Goal: Task Accomplishment & Management: Manage account settings

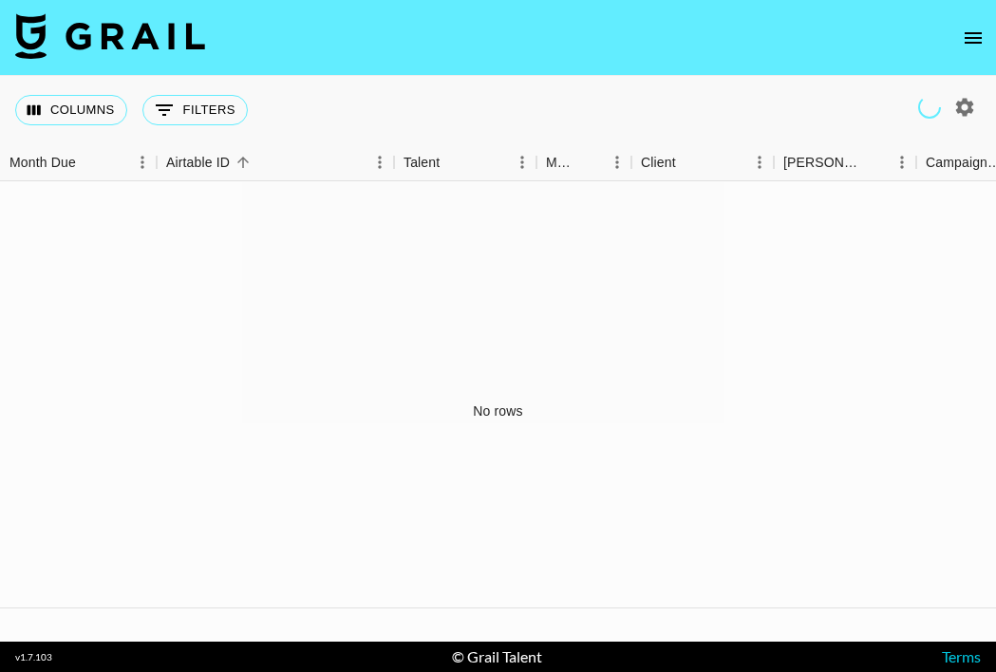
click at [971, 34] on icon "open drawer" at bounding box center [973, 38] width 23 height 23
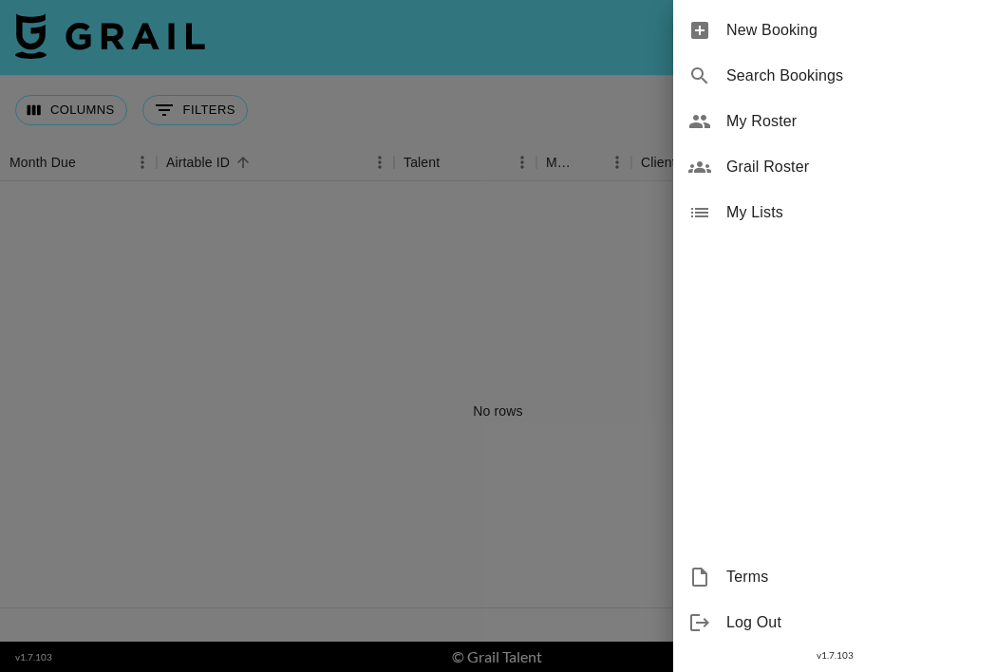
click at [774, 117] on span "My Roster" at bounding box center [853, 121] width 255 height 23
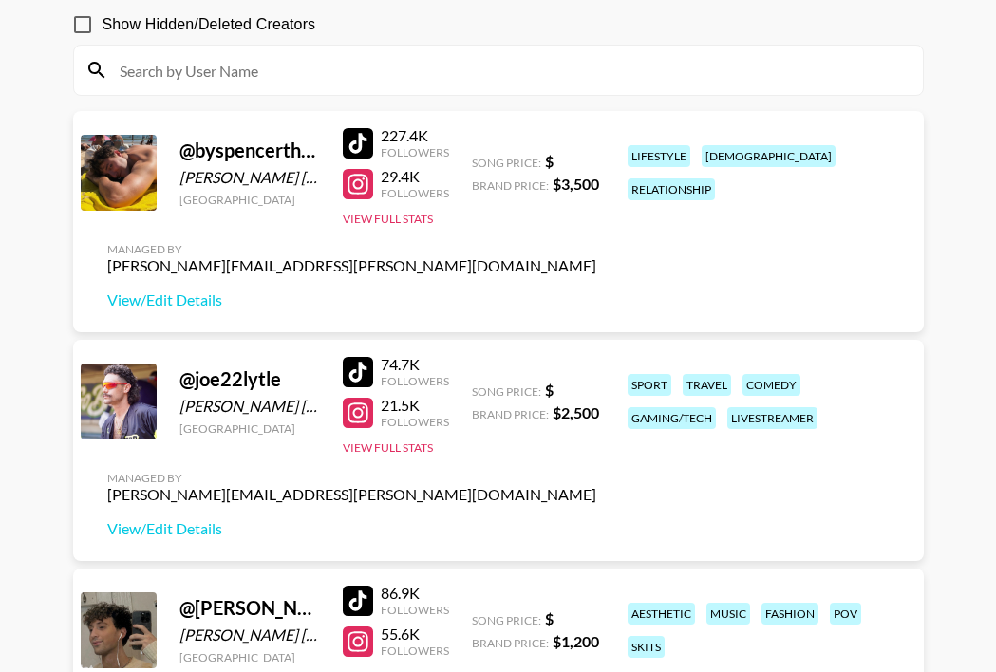
scroll to position [176, 0]
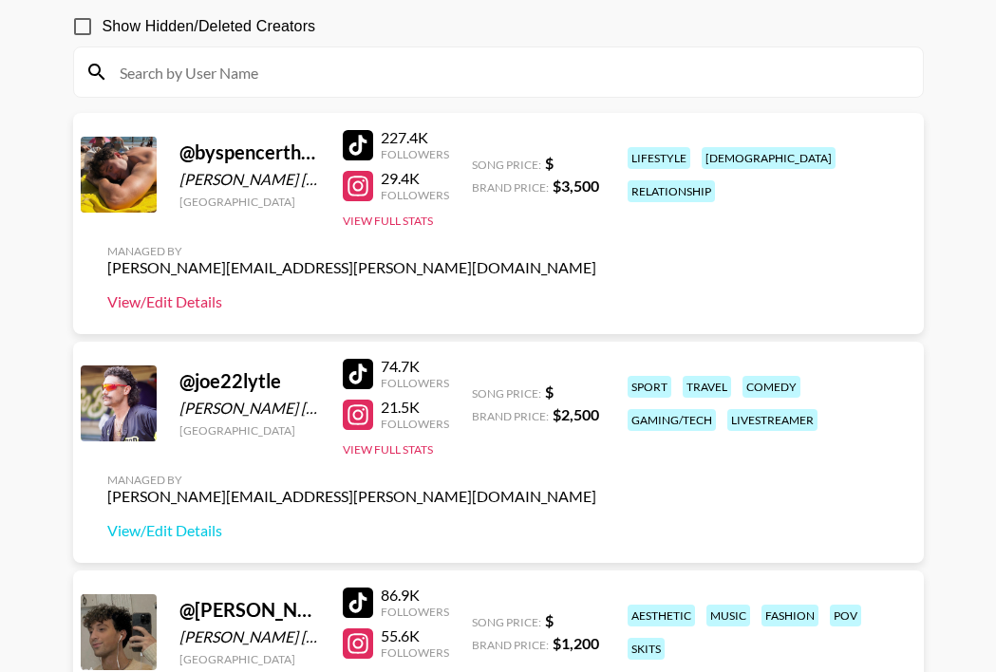
click at [179, 304] on link "View/Edit Details" at bounding box center [351, 301] width 489 height 19
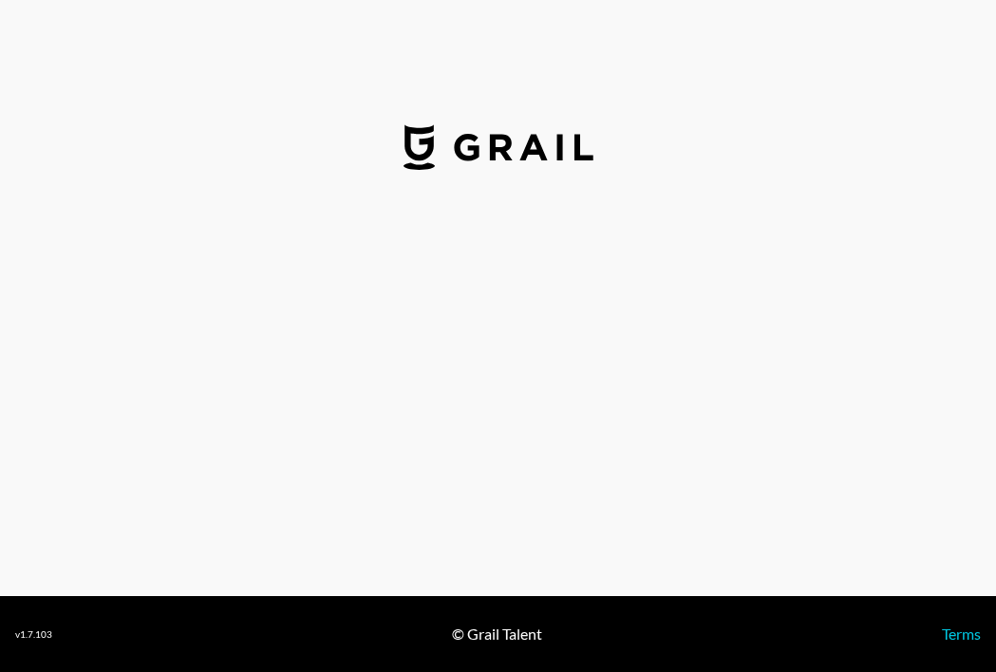
select select "USD"
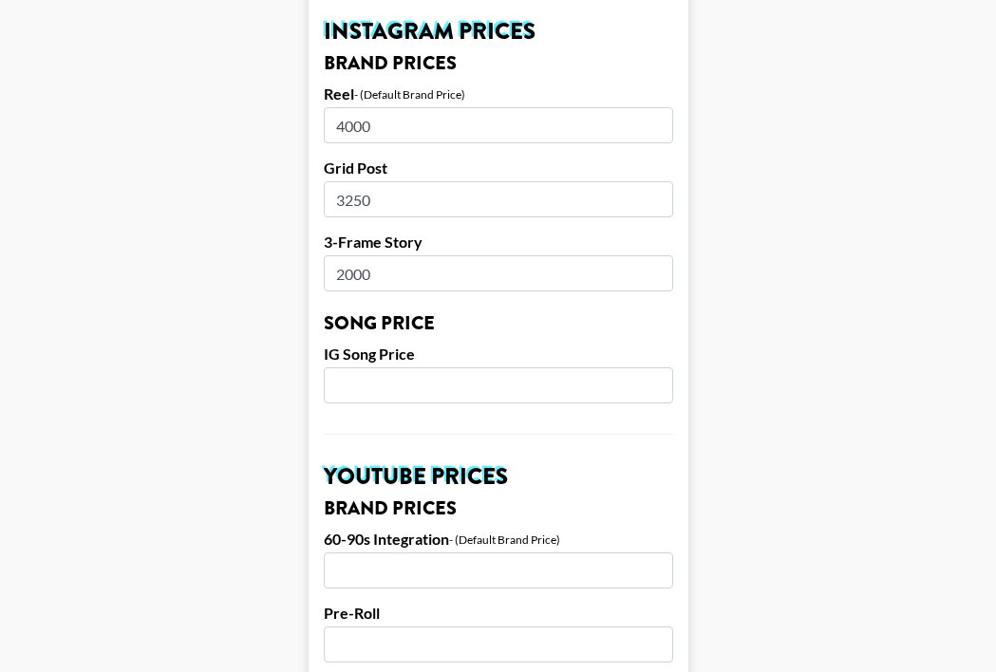
scroll to position [948, 0]
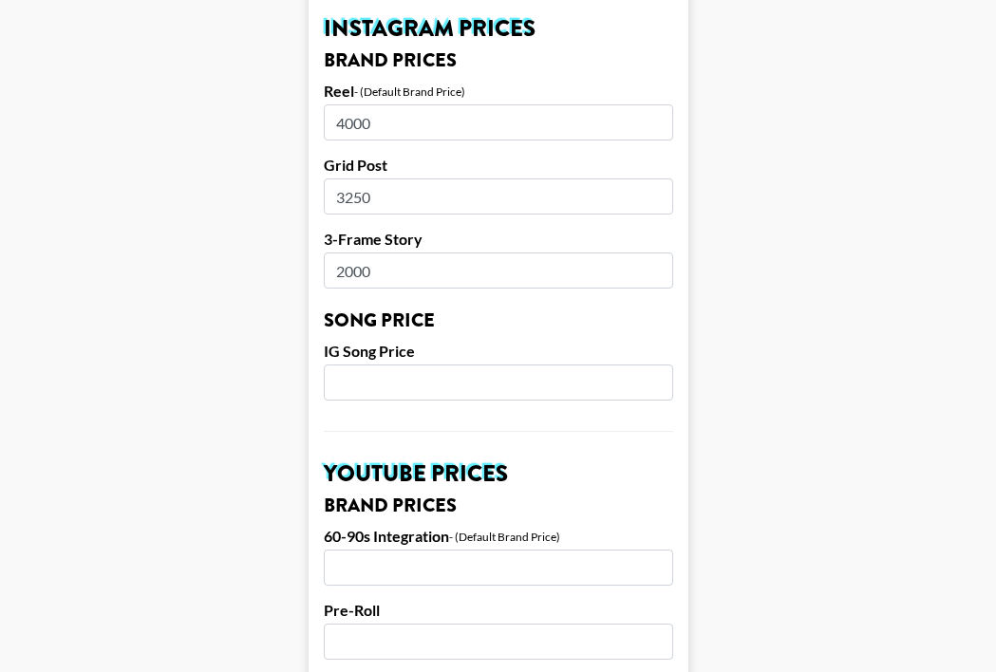
click at [424, 179] on input "3250" at bounding box center [498, 197] width 349 height 36
type input "3"
type input "4000"
click at [166, 173] on main "Airtable ID: recBjn5VPjRkRCH5J Manager(s) [PERSON_NAME][EMAIL_ADDRESS][PERSON_N…" at bounding box center [498, 354] width 966 height 2390
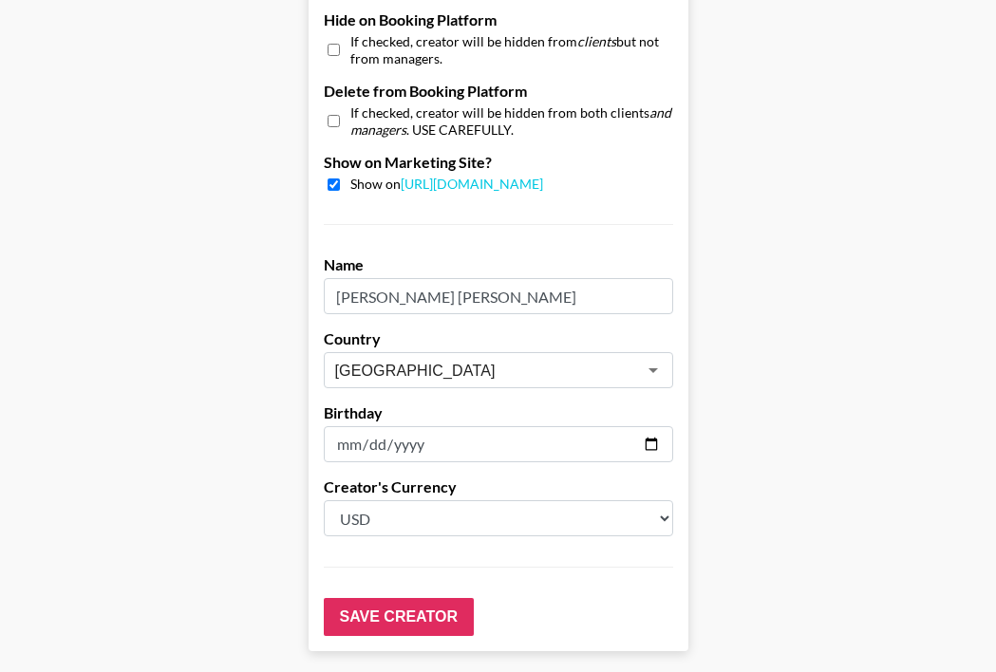
scroll to position [1904, 0]
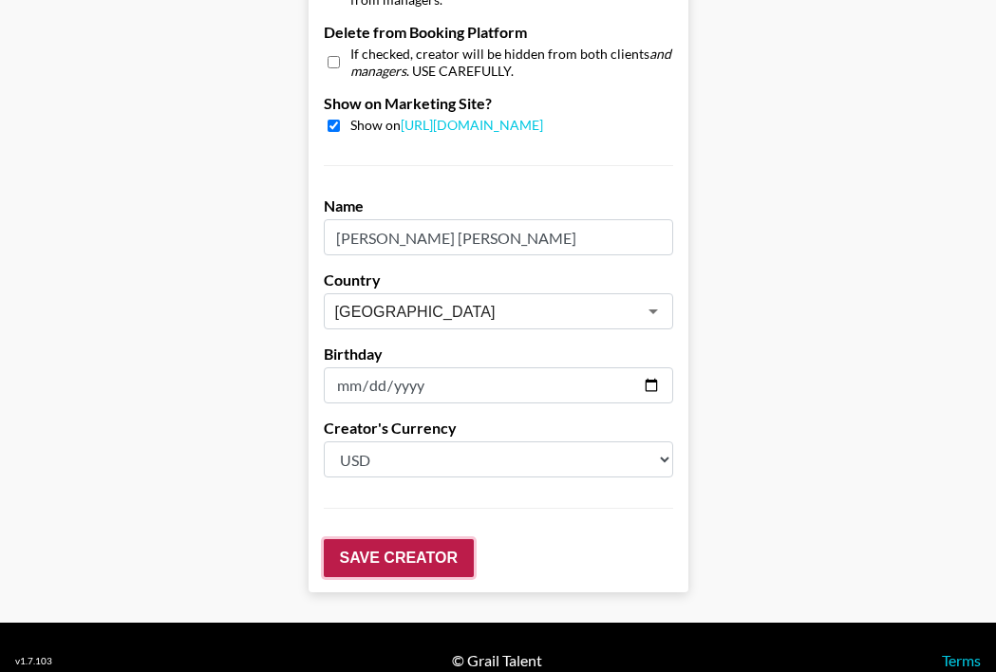
click at [411, 539] on input "Save Creator" at bounding box center [399, 558] width 150 height 38
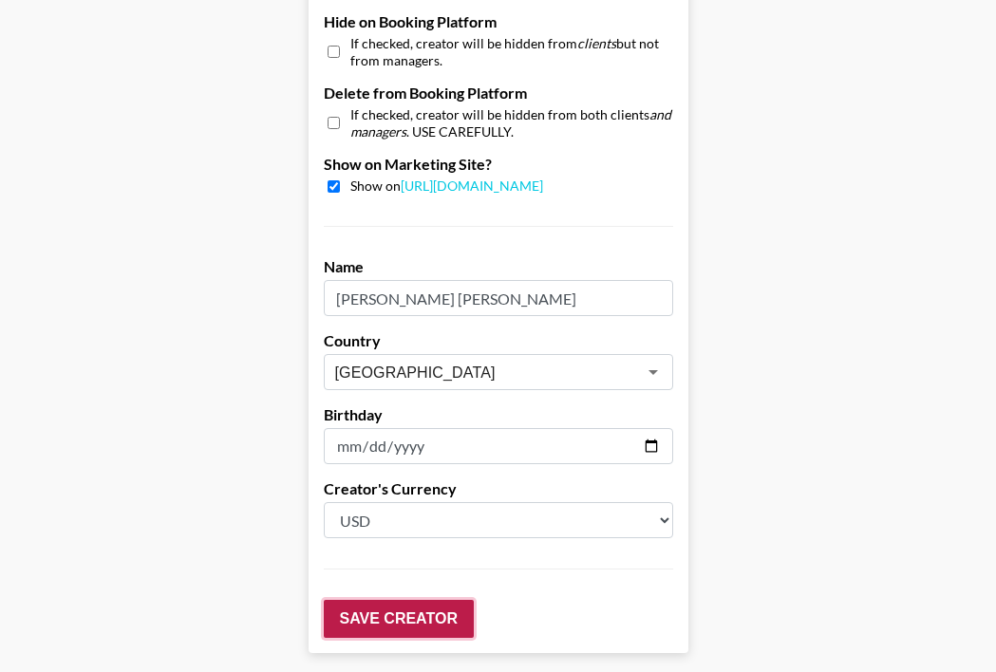
scroll to position [1965, 0]
